Goal: Navigation & Orientation: Find specific page/section

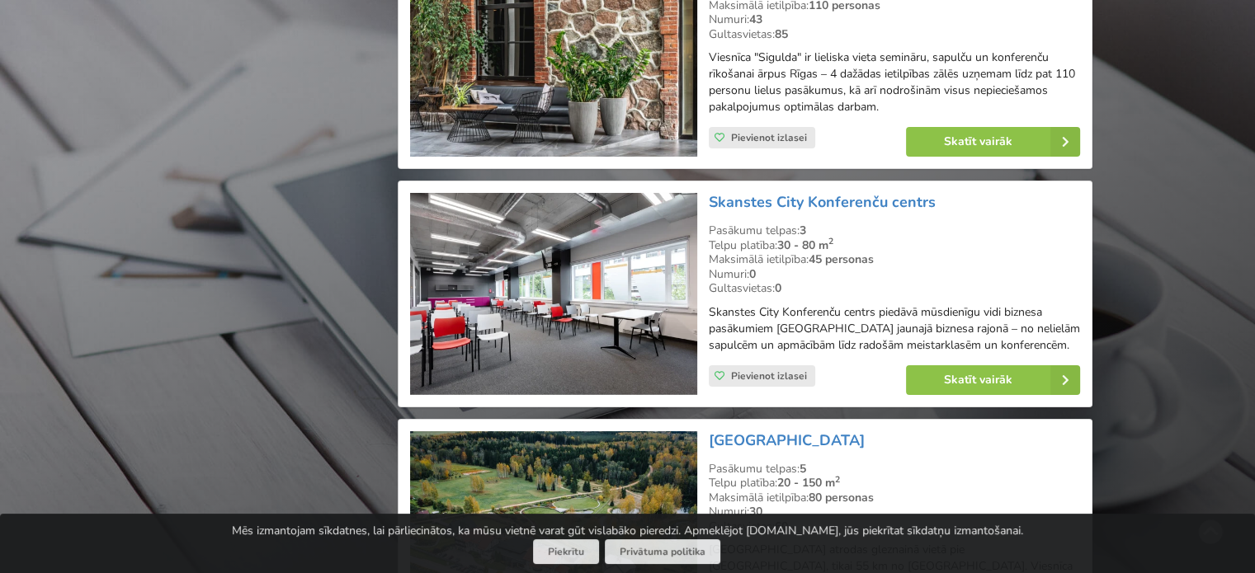
scroll to position [24912, 0]
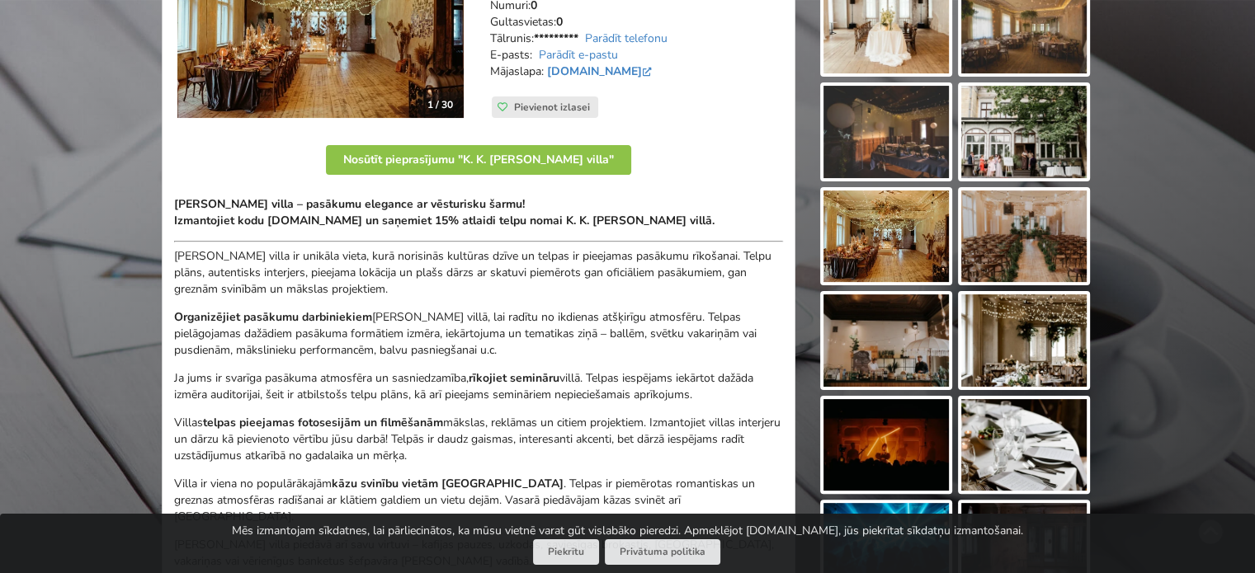
scroll to position [330, 0]
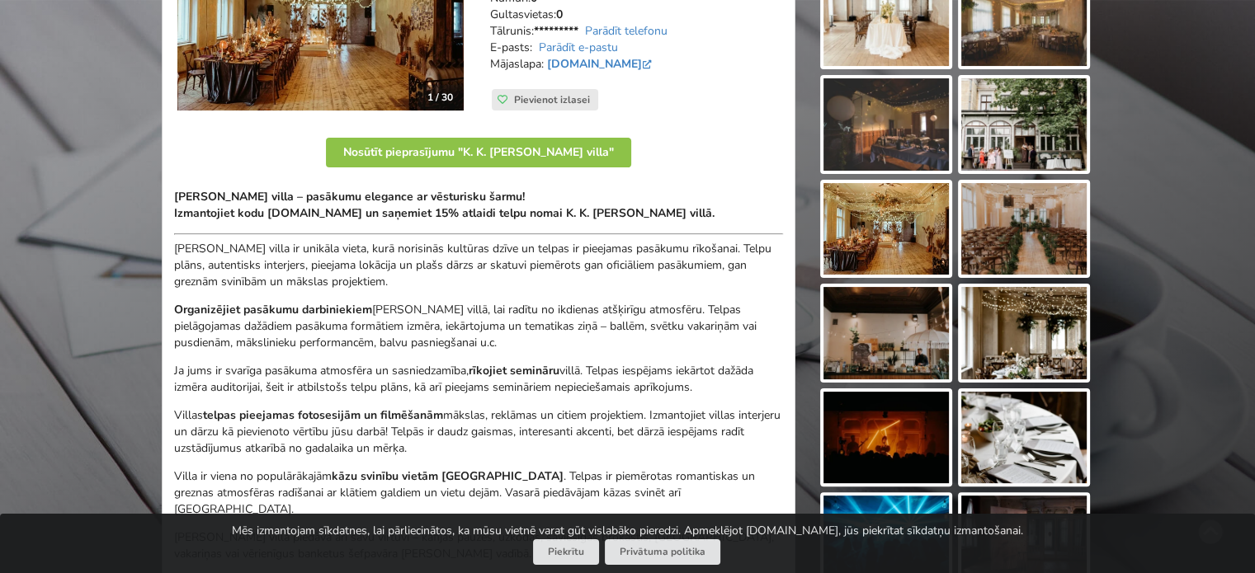
click at [861, 354] on img at bounding box center [885, 333] width 125 height 92
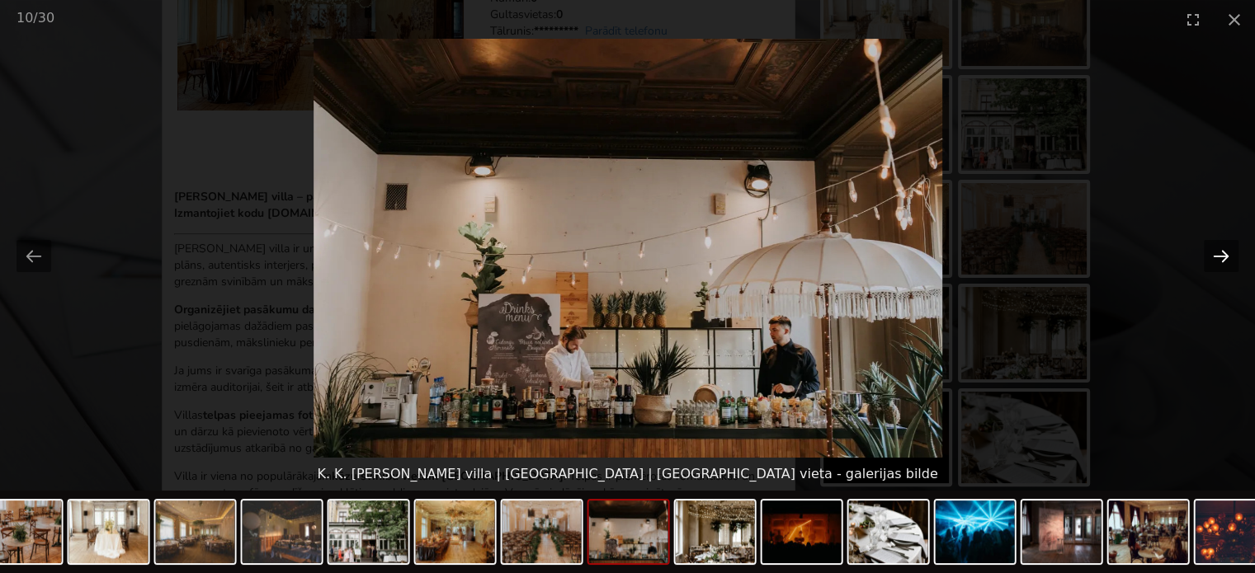
click at [1211, 253] on button "Next slide" at bounding box center [1221, 256] width 35 height 32
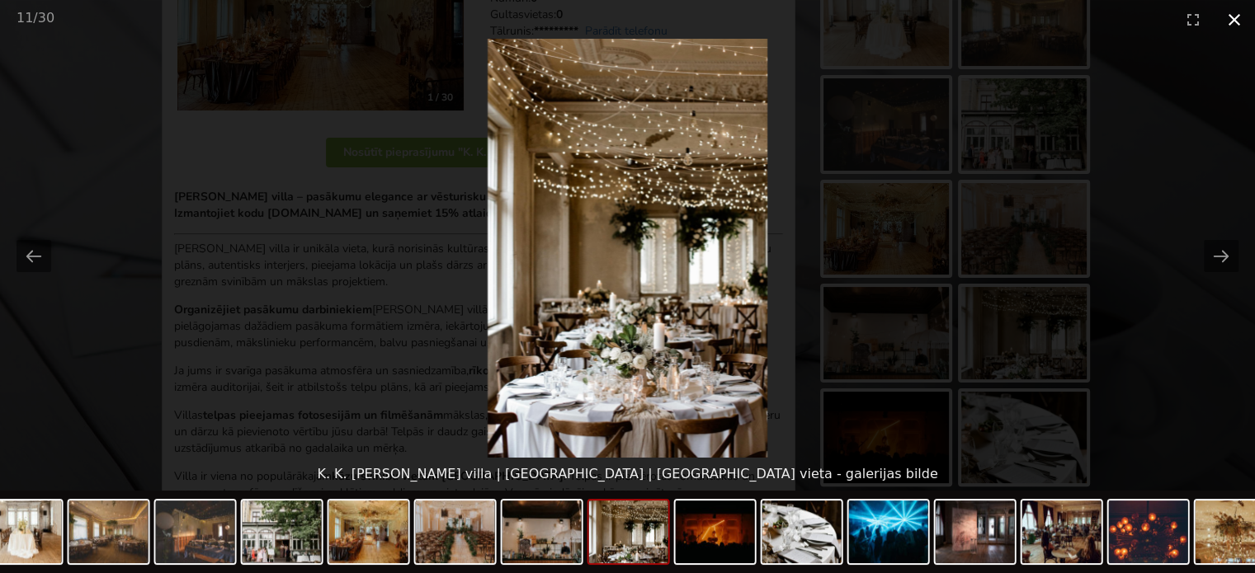
click at [1231, 3] on button "Close gallery" at bounding box center [1233, 19] width 41 height 39
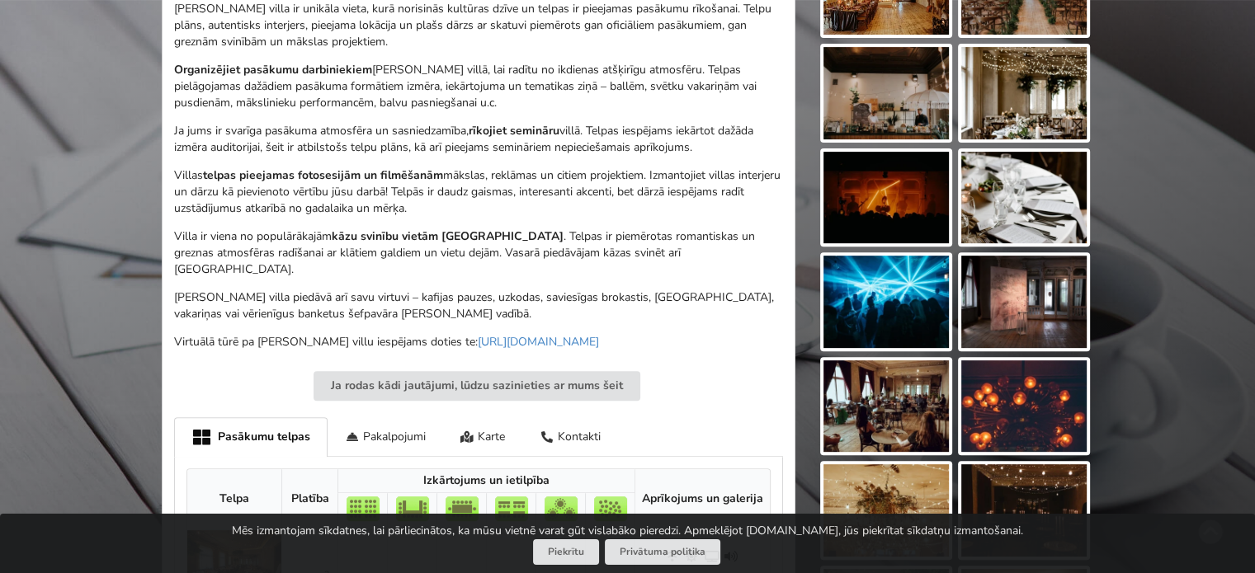
scroll to position [495, 0]
